Goal: Information Seeking & Learning: Learn about a topic

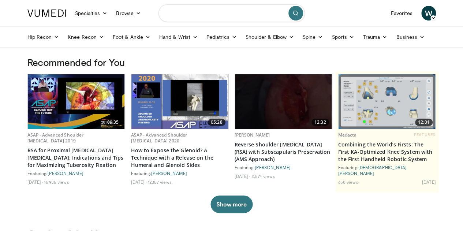
click at [207, 12] on input "Search topics, interventions" at bounding box center [232, 13] width 146 height 18
type input "***"
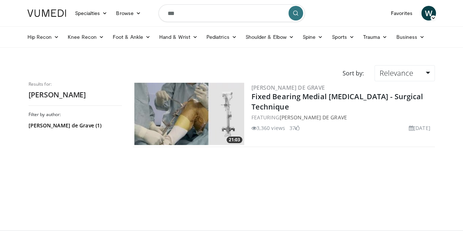
click at [180, 121] on img at bounding box center [189, 114] width 110 height 62
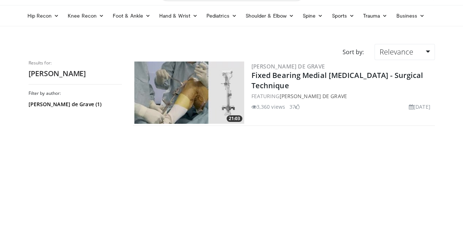
scroll to position [37, 0]
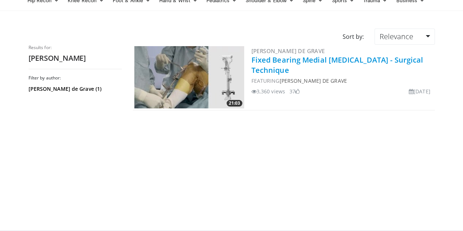
click at [276, 64] on link "Fixed Bearing Medial Unicompartmental Knee Arthroplasty - Surgical Technique" at bounding box center [338, 65] width 172 height 20
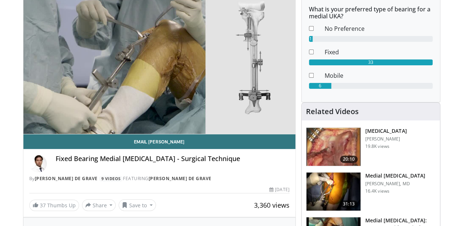
scroll to position [73, 0]
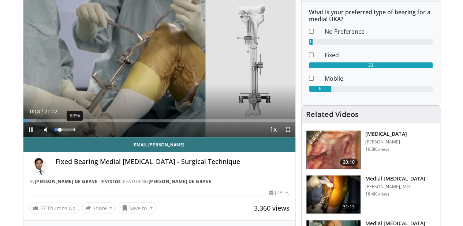
click at [56, 131] on div "93%" at bounding box center [65, 129] width 21 height 3
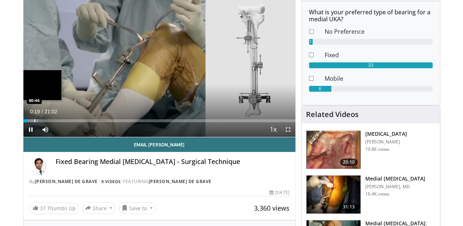
click at [23, 122] on div "Loaded : 5.54% 00:20 00:46" at bounding box center [159, 120] width 272 height 3
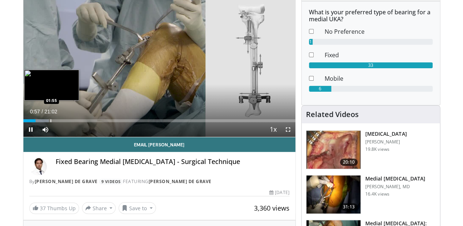
click at [51, 122] on div "Progress Bar" at bounding box center [51, 120] width 1 height 3
click at [59, 122] on div "Progress Bar" at bounding box center [59, 120] width 1 height 3
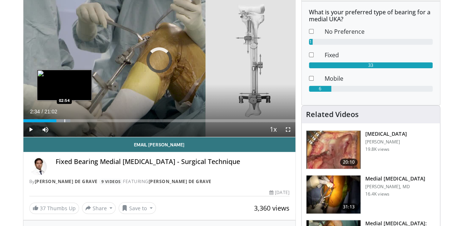
click at [45, 122] on div "Loaded : 17.28% 02:34 02:54" at bounding box center [159, 118] width 272 height 7
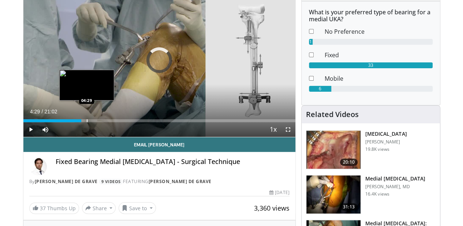
click at [68, 122] on div "Loaded : 18.85% 04:29 04:29" at bounding box center [159, 118] width 272 height 7
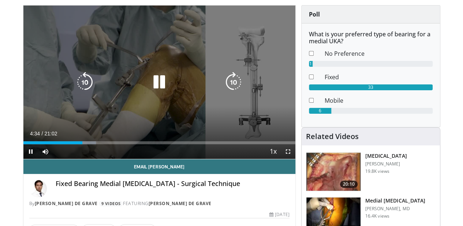
scroll to position [0, 0]
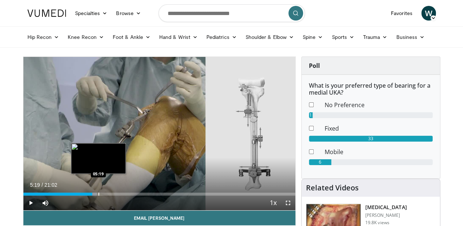
click at [99, 195] on div "Progress Bar" at bounding box center [99, 193] width 1 height 3
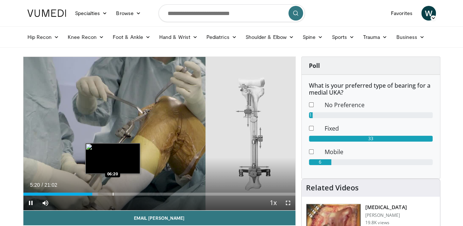
click at [113, 195] on div "Progress Bar" at bounding box center [113, 193] width 1 height 3
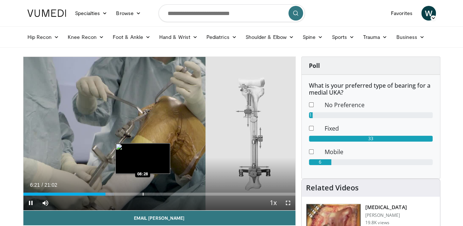
click at [124, 195] on div "Loaded : 33.26% 06:22 08:28" at bounding box center [159, 191] width 272 height 7
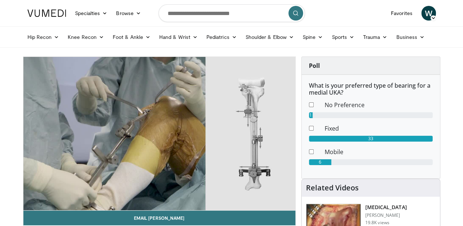
click at [147, 205] on div "10 seconds Tap to unmute" at bounding box center [159, 133] width 272 height 153
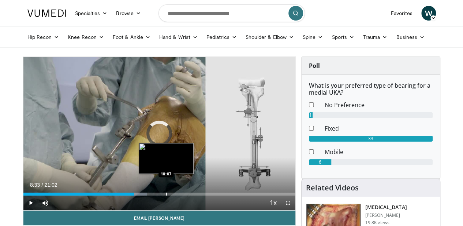
click at [147, 195] on div "Loaded : 45.56% 08:33 10:07" at bounding box center [159, 191] width 272 height 7
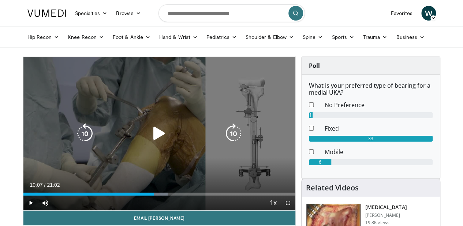
click at [151, 143] on icon "Video Player" at bounding box center [159, 133] width 21 height 21
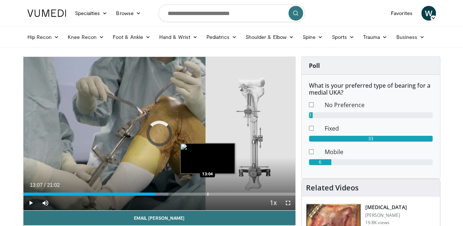
click at [190, 195] on div "Loaded : 53.41% 13:07 13:04" at bounding box center [159, 191] width 272 height 7
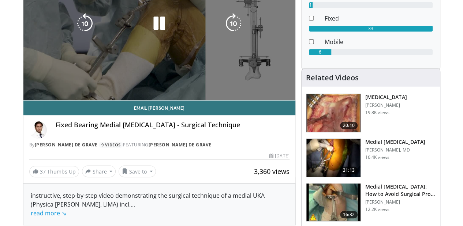
scroll to position [146, 0]
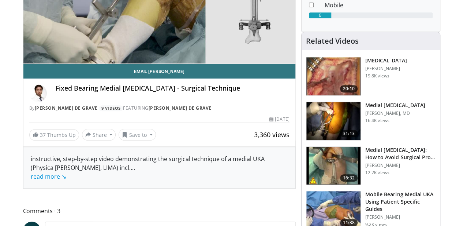
click at [347, 164] on img at bounding box center [334, 165] width 54 height 38
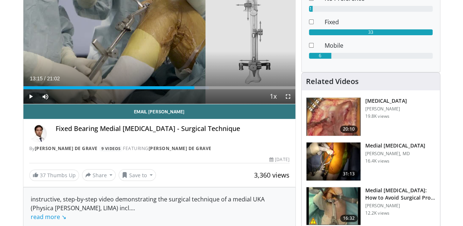
scroll to position [37, 0]
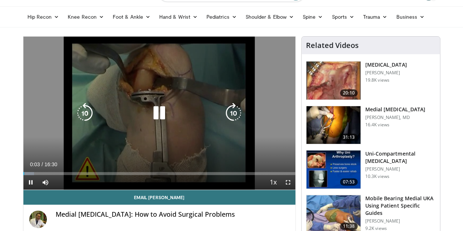
scroll to position [37, 0]
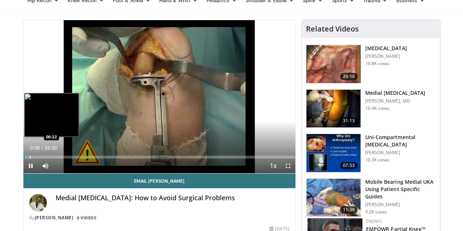
click at [23, 159] on div "Loaded : 5.03% 00:06 00:22" at bounding box center [159, 155] width 272 height 7
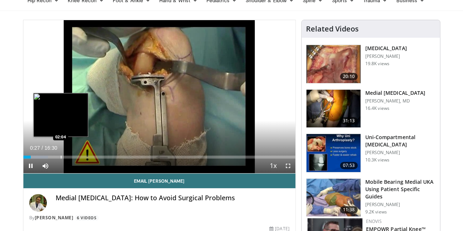
click at [42, 159] on div "Loaded : 9.06% 00:27 02:04" at bounding box center [159, 155] width 272 height 7
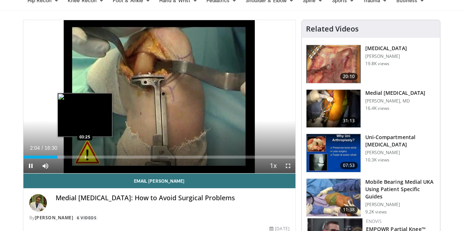
click at [85, 159] on div "Progress Bar" at bounding box center [85, 157] width 1 height 3
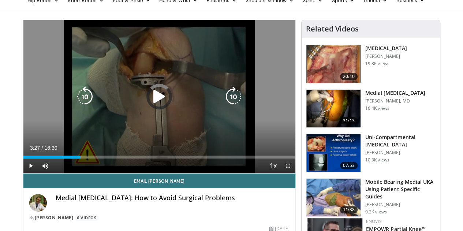
click at [103, 159] on div "Loaded : 21.19% 03:27 05:27" at bounding box center [159, 155] width 272 height 7
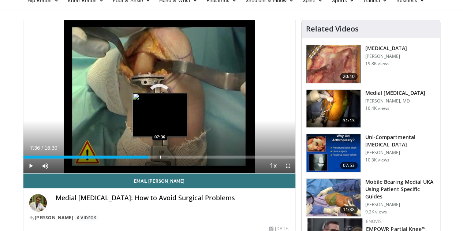
click at [141, 159] on div "Loaded : 36.33% 05:30 07:36" at bounding box center [159, 155] width 272 height 7
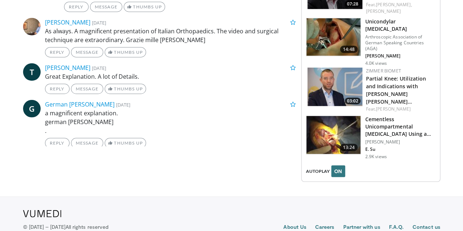
scroll to position [879, 0]
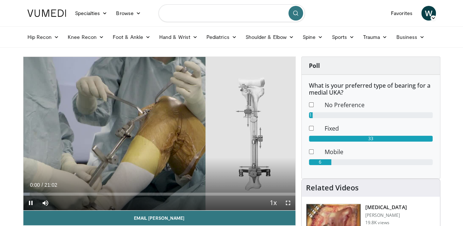
click at [183, 16] on input "Search topics, interventions" at bounding box center [232, 13] width 146 height 18
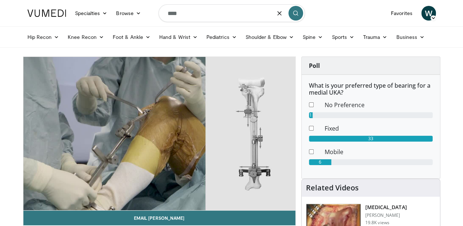
drag, startPoint x: 182, startPoint y: 16, endPoint x: 185, endPoint y: 11, distance: 5.8
click at [185, 11] on input "****" at bounding box center [232, 13] width 146 height 18
click at [181, 13] on input "****" at bounding box center [232, 13] width 146 height 18
type input "********"
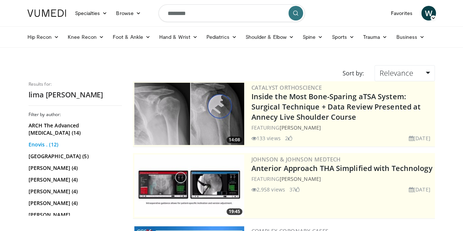
click at [29, 145] on link "Enovis . (12)" at bounding box center [75, 144] width 92 height 7
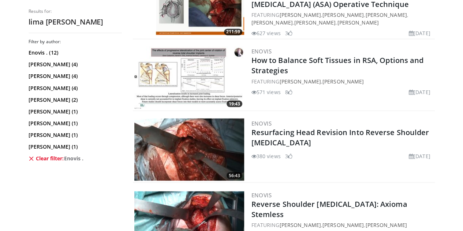
scroll to position [675, 0]
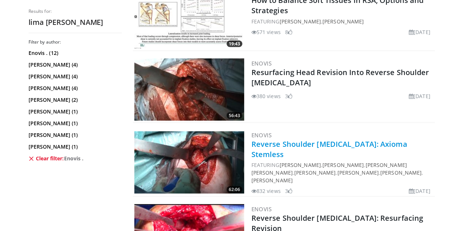
click at [302, 143] on link "Reverse Shoulder Arthroplasty: Axioma Stemless" at bounding box center [330, 149] width 156 height 20
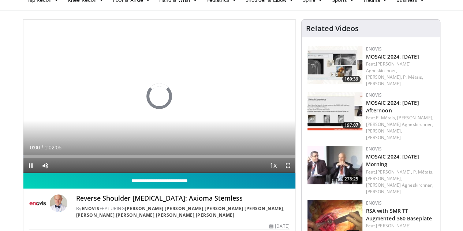
scroll to position [73, 0]
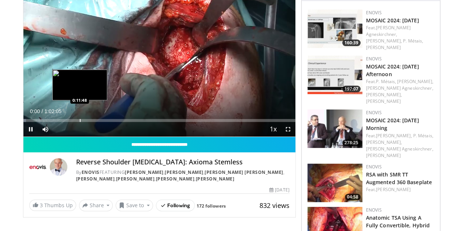
click at [80, 122] on div "Progress Bar" at bounding box center [80, 120] width 1 height 3
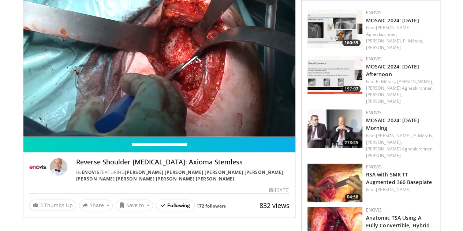
click at [94, 131] on div "10 seconds Tap to unmute" at bounding box center [159, 60] width 272 height 153
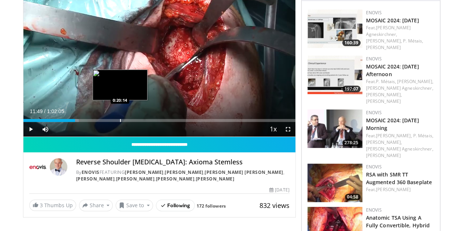
click at [120, 122] on div "Progress Bar" at bounding box center [120, 120] width 1 height 3
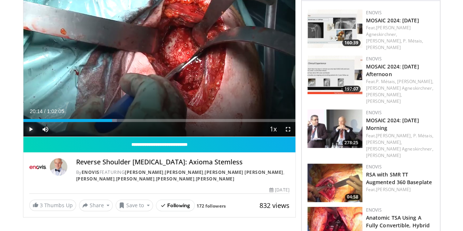
click at [23, 137] on span "Video Player" at bounding box center [30, 129] width 15 height 15
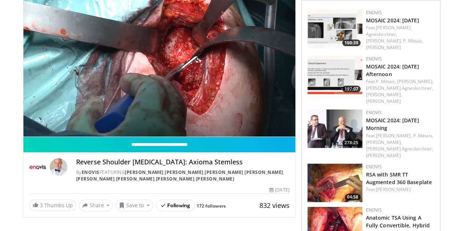
click at [130, 132] on div "10 seconds Tap to unmute" at bounding box center [159, 60] width 272 height 153
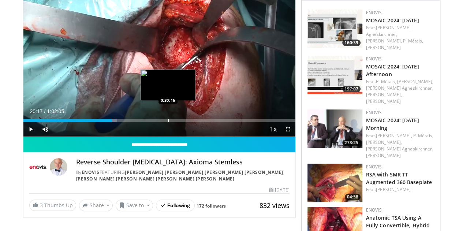
click at [149, 122] on div "Loaded : 34.35% 0:20:17 0:30:16" at bounding box center [159, 118] width 272 height 7
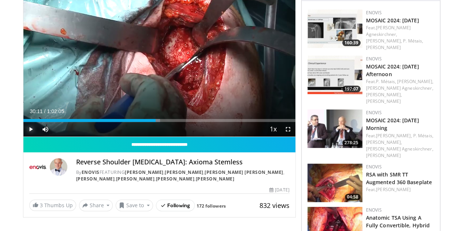
click at [23, 137] on span "Video Player" at bounding box center [30, 129] width 15 height 15
